Goal: Information Seeking & Learning: Learn about a topic

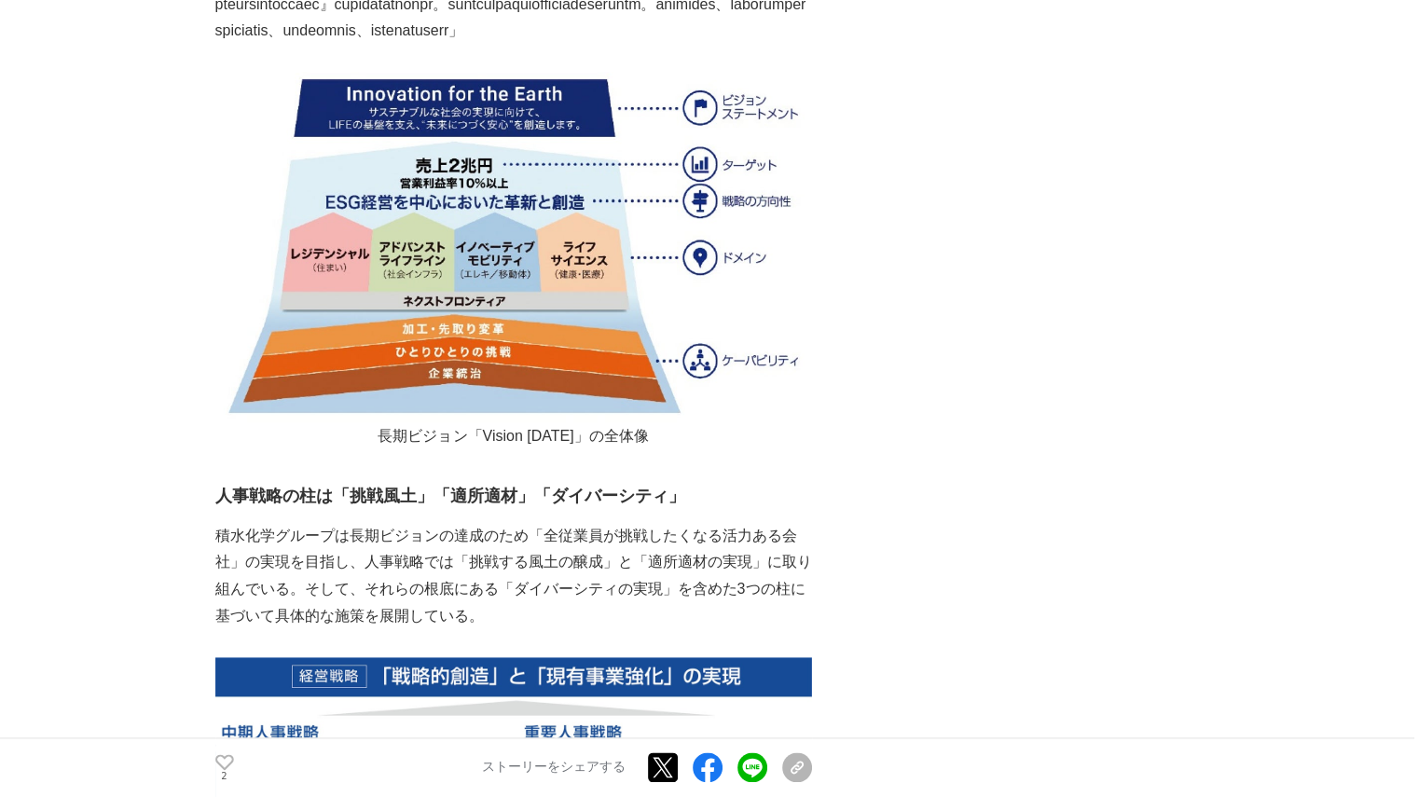
scroll to position [2281, 0]
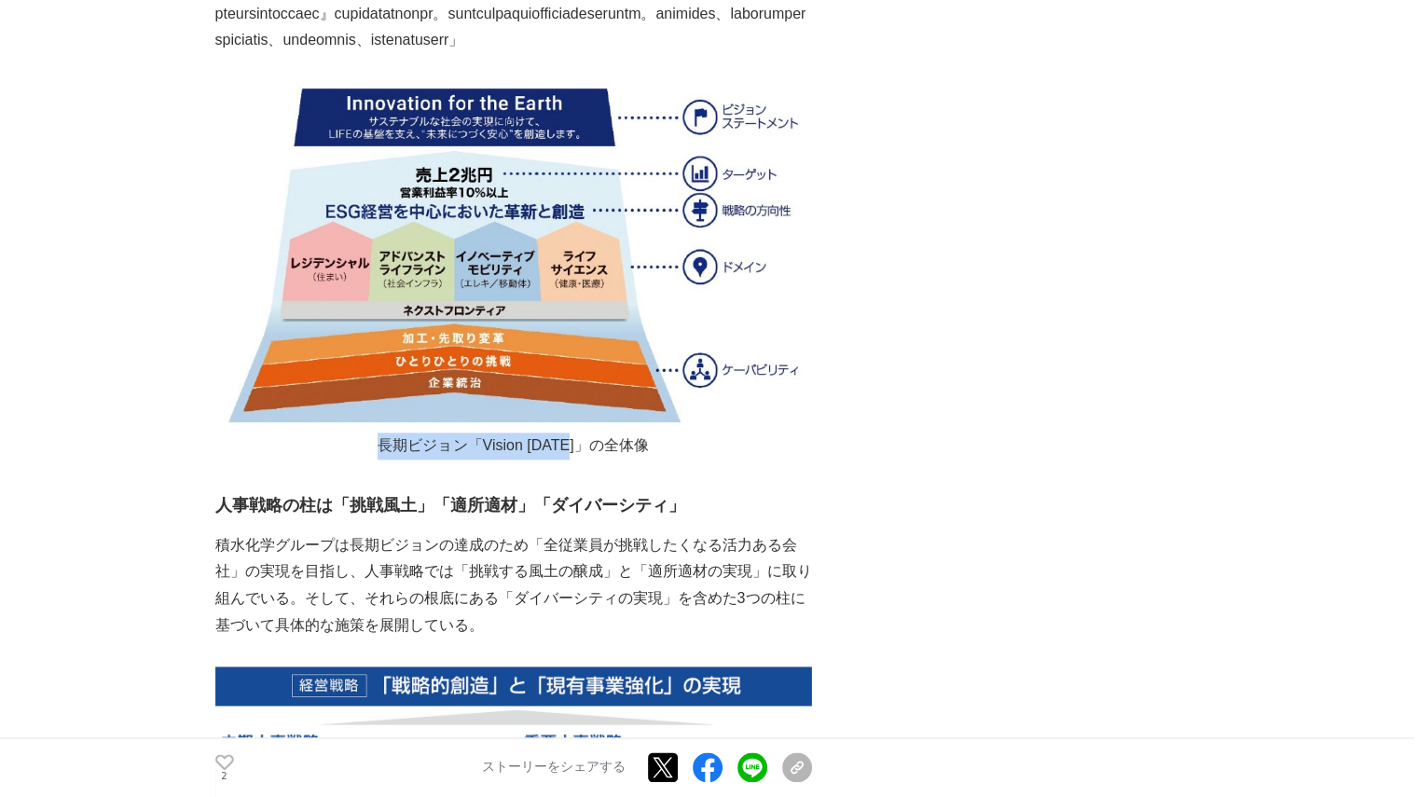
drag, startPoint x: 383, startPoint y: 531, endPoint x: 578, endPoint y: 527, distance: 194.9
click at [578, 460] on p "長期ビジョン「Vision [DATE]」の全体像" at bounding box center [513, 446] width 597 height 27
copy p "長期ビジョン「Vision [DATE]」"
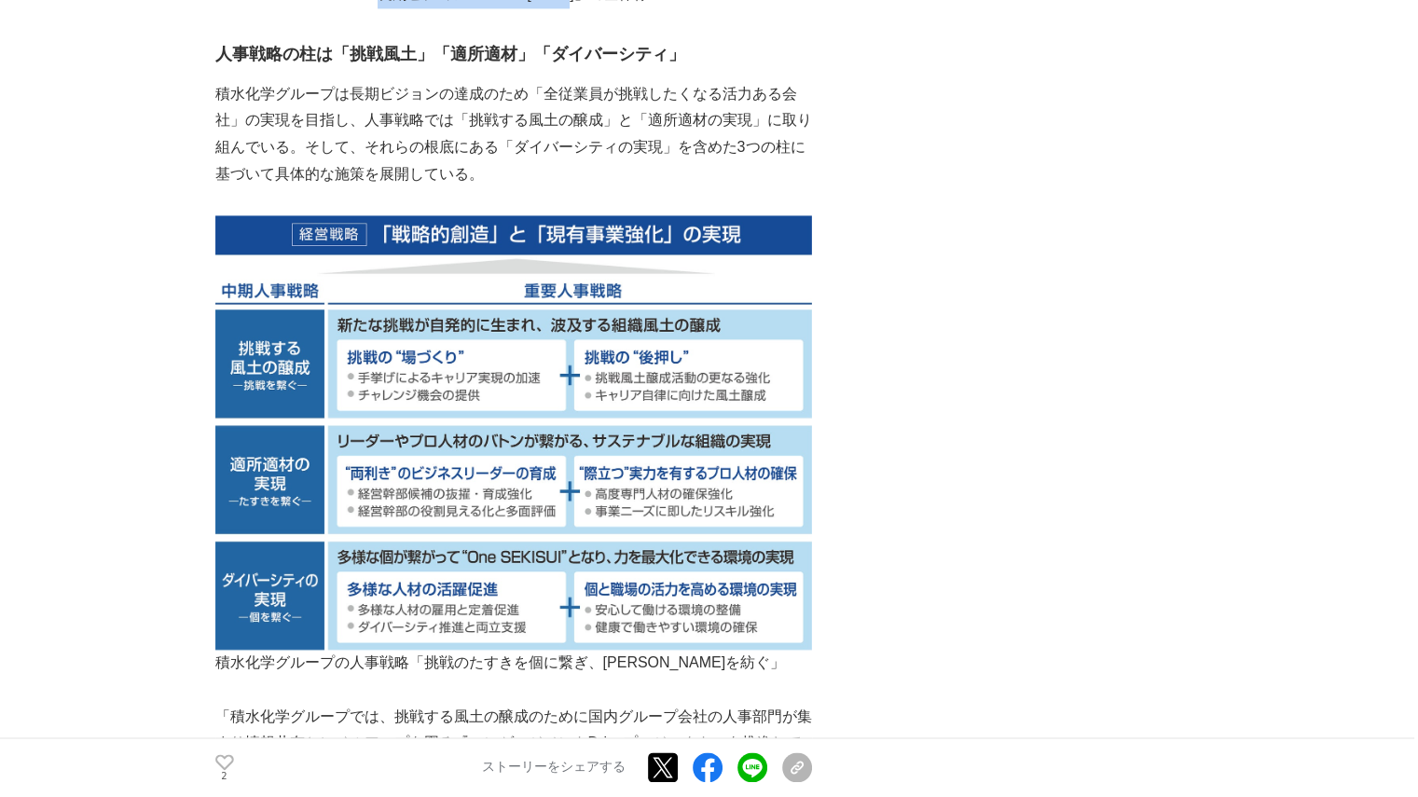
scroll to position [2785, 0]
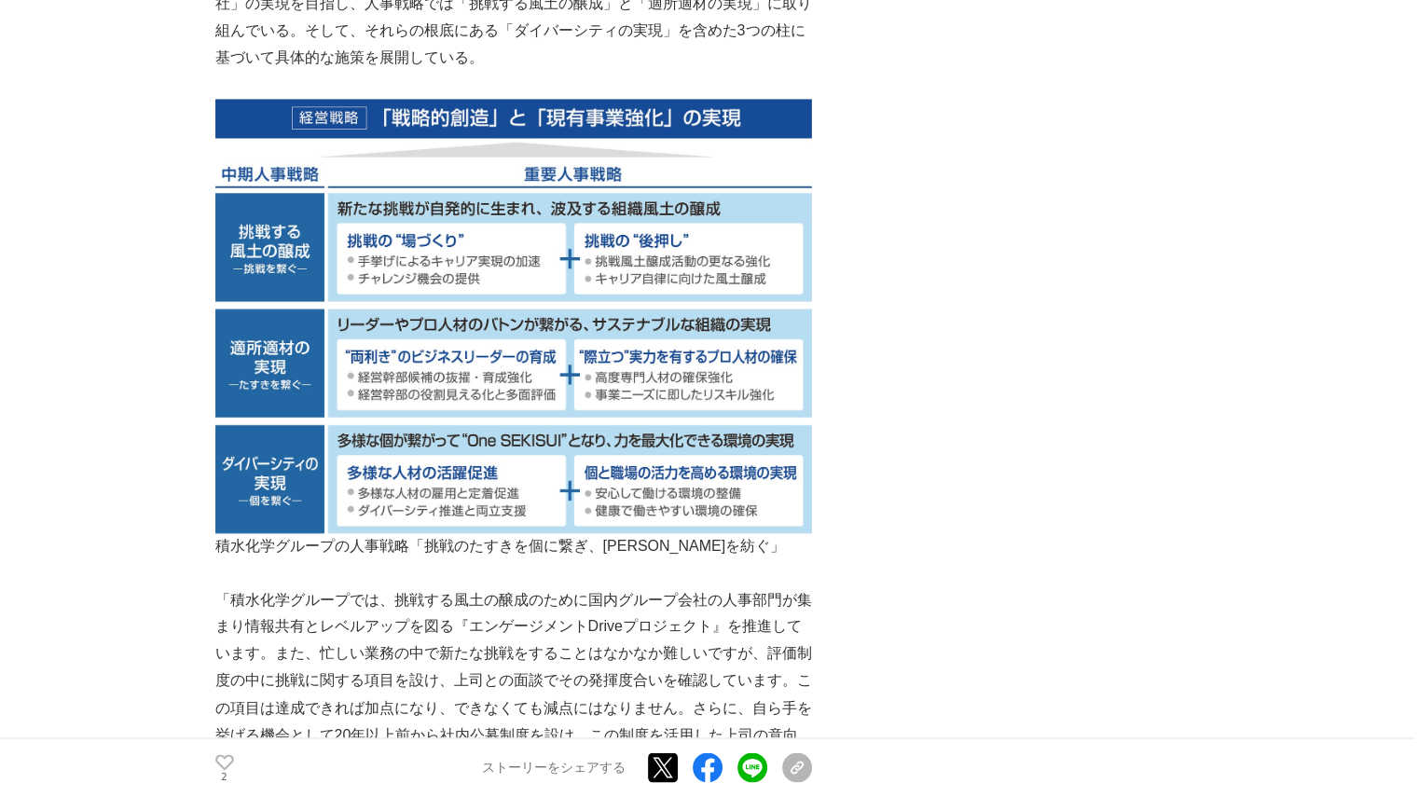
scroll to position [2831, 0]
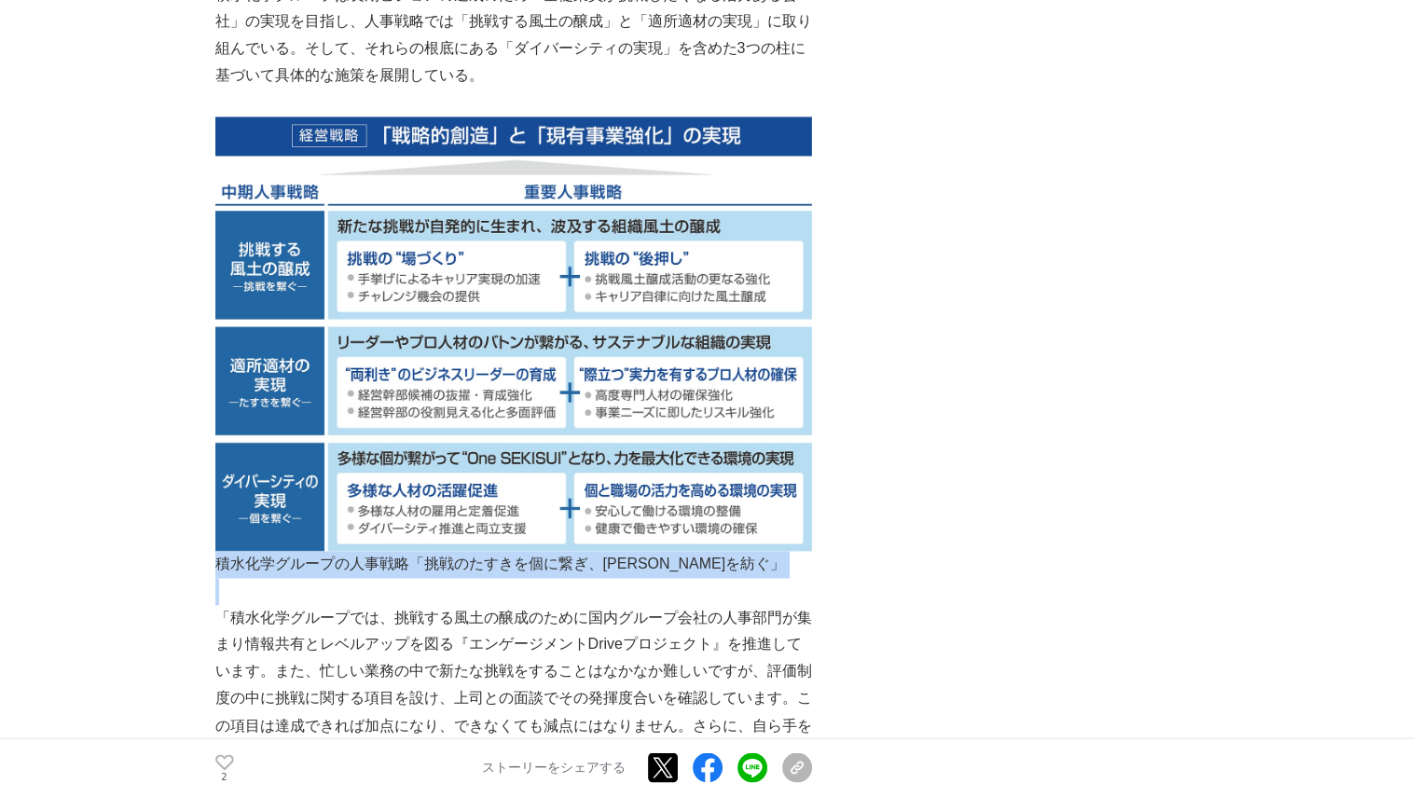
drag, startPoint x: 216, startPoint y: 650, endPoint x: 670, endPoint y: 659, distance: 454.2
click at [670, 659] on div "創業以来、数多くのイノベーションを創出し社会課題の解決に尽力してきた積水化学グループ。同社のイノベーションの源は、技術力だけに留まらない。イノベーションを生み…" at bounding box center [513, 779] width 597 height 6620
copy p "積水化学グループの人事戦略「挑戦のたすきを個に繋ぎ、[PERSON_NAME]を紡ぐ」"
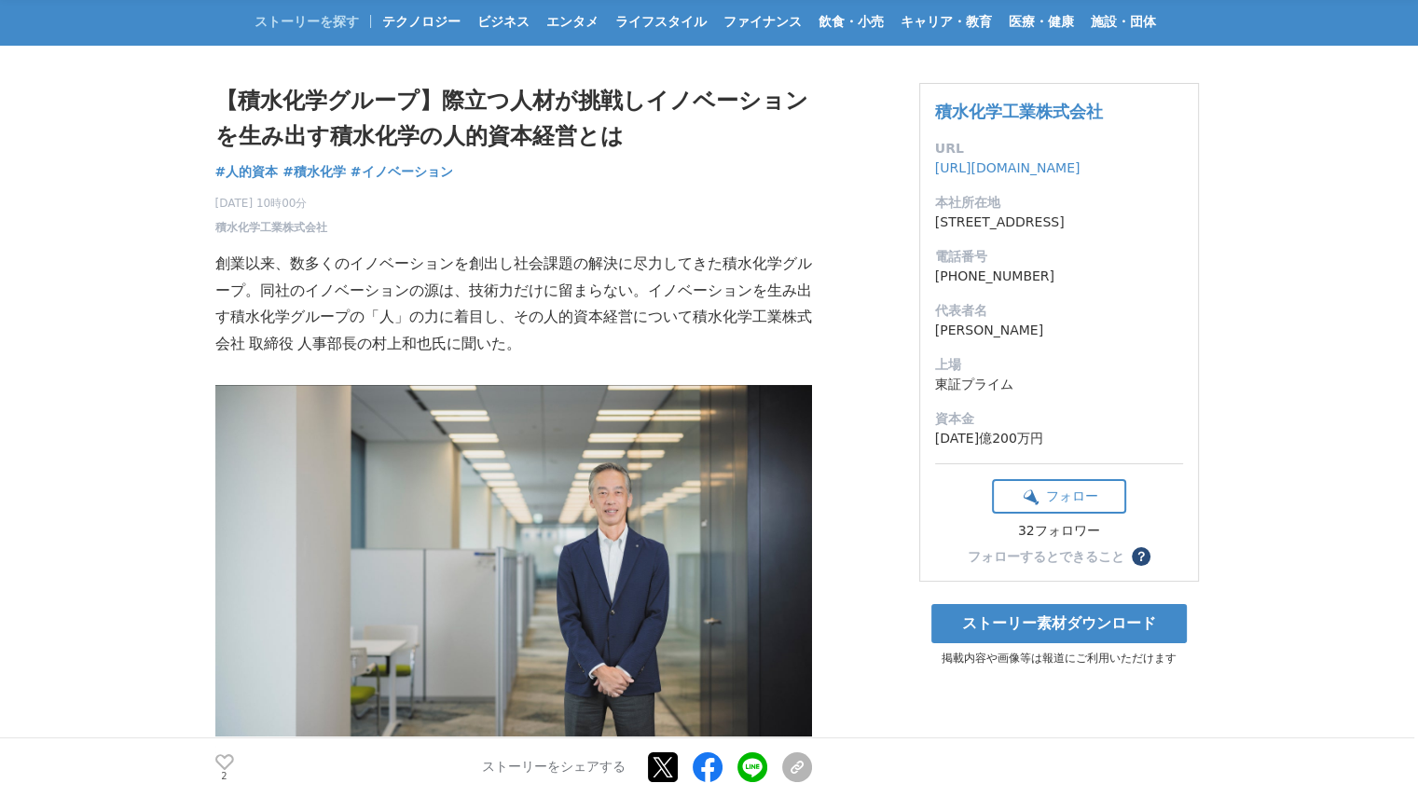
scroll to position [0, 0]
